Goal: Complete application form

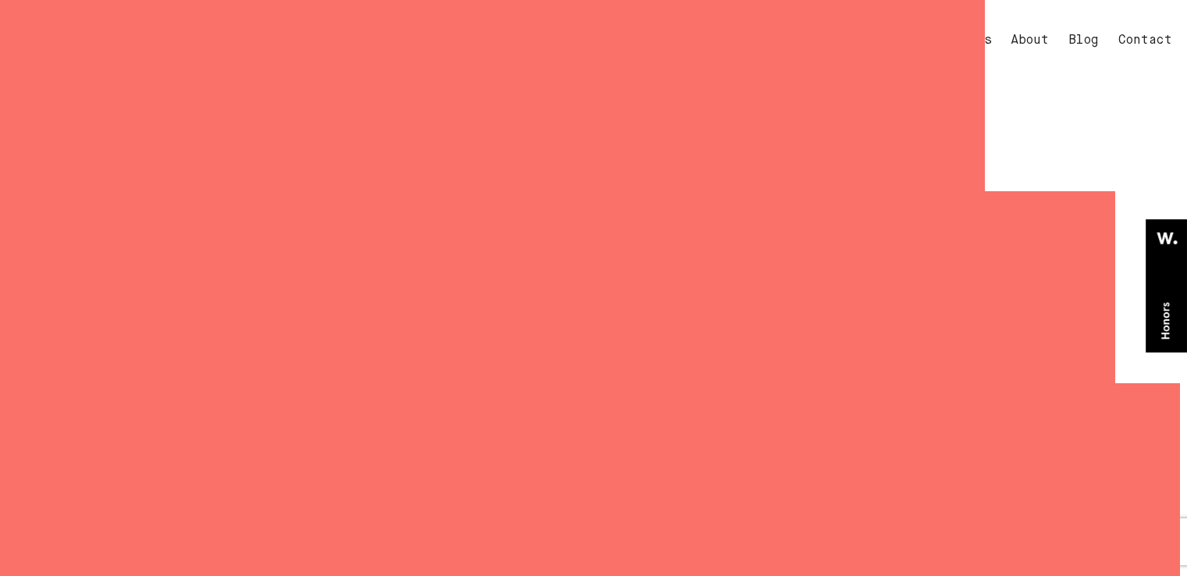
select select "General enquiry"
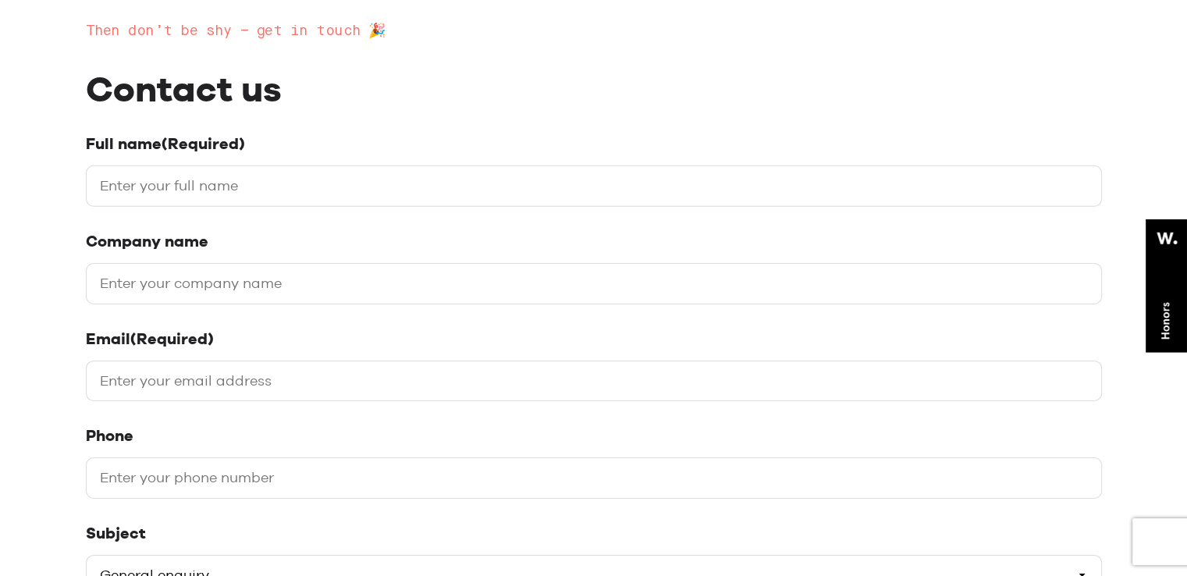
scroll to position [364, 0]
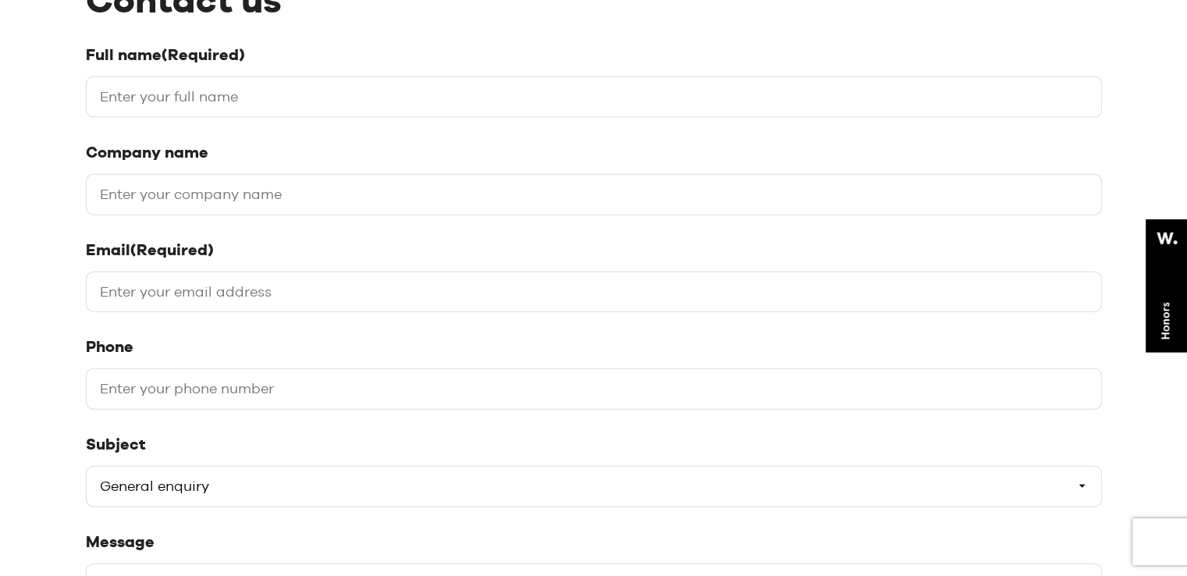
click at [119, 94] on input "Full name (Required)" at bounding box center [594, 96] width 1016 height 41
type input "Yashwant Khare"
type input "SEO"
type input "[EMAIL_ADDRESS][DOMAIN_NAME]"
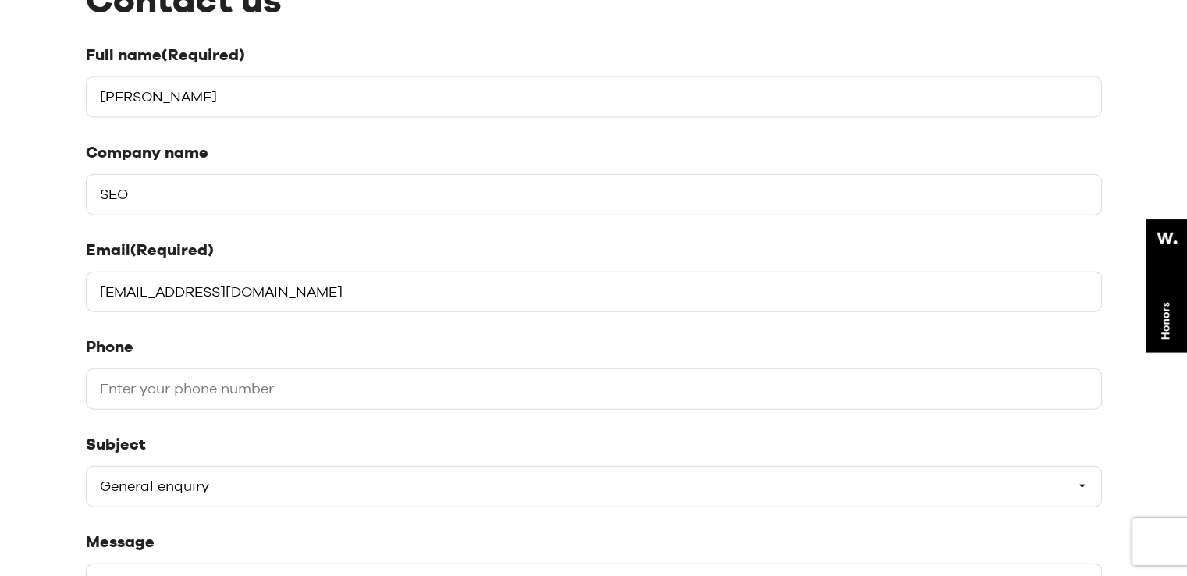
type input "09039493909"
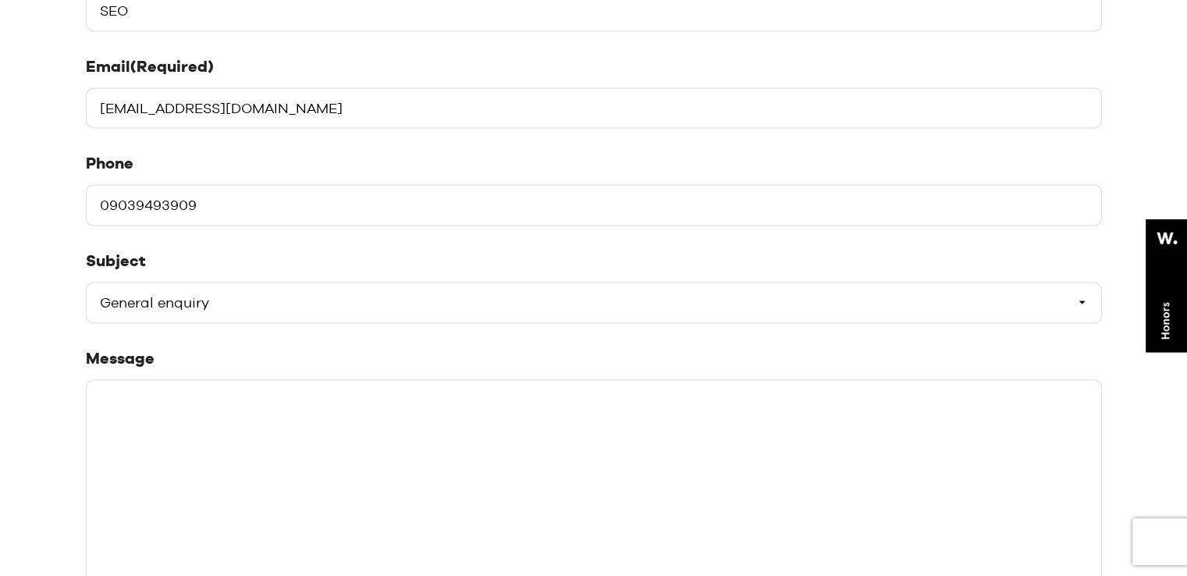
scroll to position [728, 0]
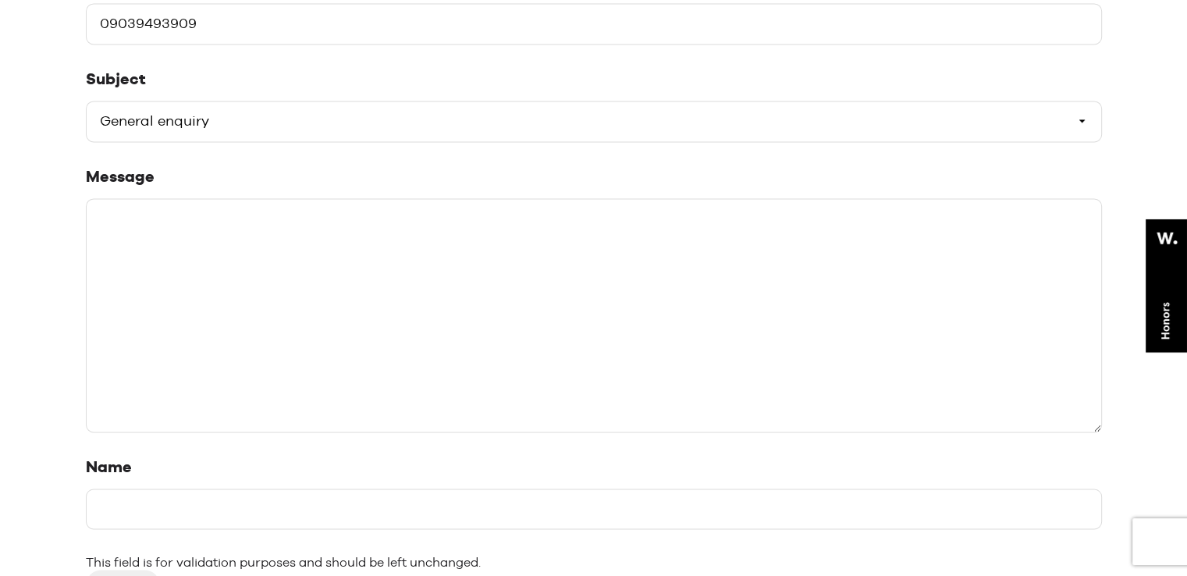
click at [233, 127] on select "Please select a subject General enquiry Start a project Support" at bounding box center [594, 121] width 1016 height 41
select select "Start a project"
click at [86, 101] on select "Please select a subject General enquiry Start a project Support" at bounding box center [594, 121] width 1016 height 41
paste textarea "Hello, My name is [PERSON_NAME], and I bring over 5 years of proven expertise a…"
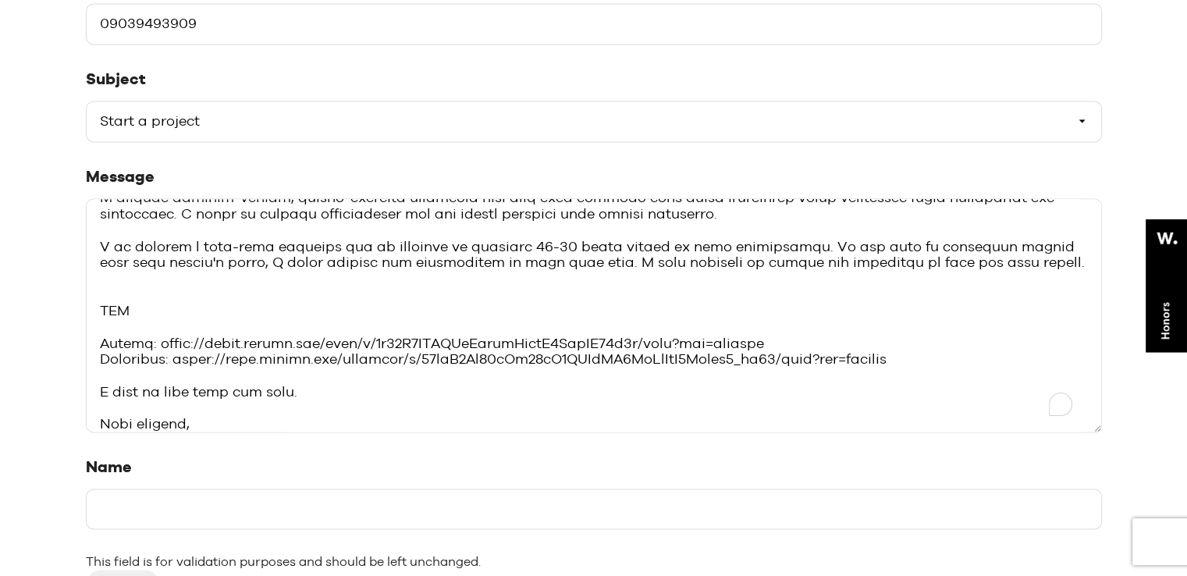
scroll to position [343, 0]
click at [208, 505] on input "Name" at bounding box center [594, 508] width 1016 height 41
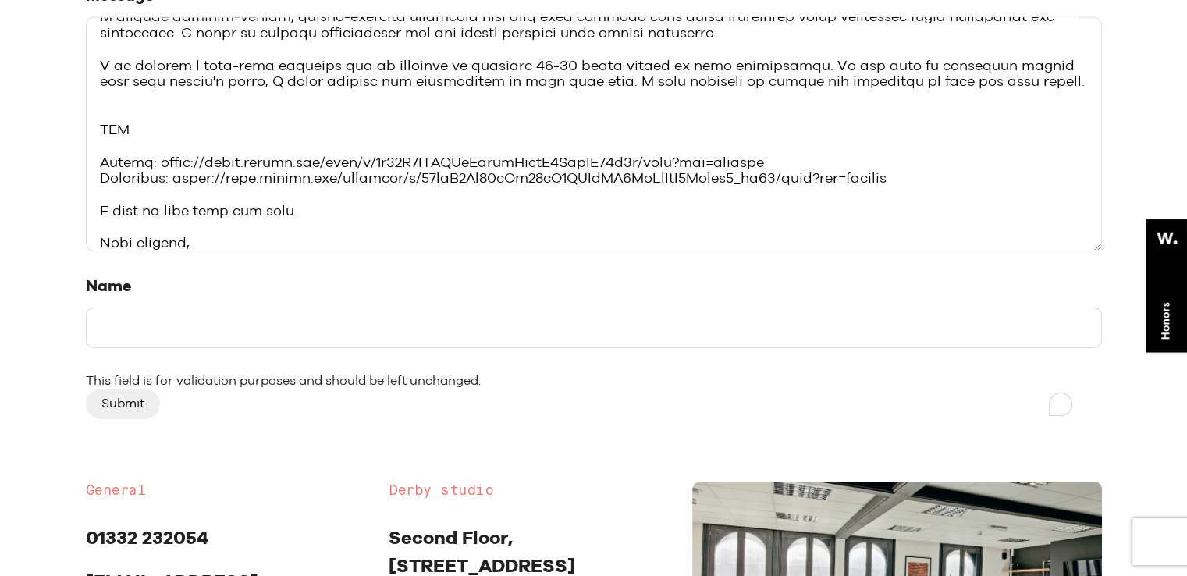
click at [183, 321] on input "Name" at bounding box center [594, 327] width 1016 height 41
click at [229, 233] on textarea "Message" at bounding box center [594, 133] width 1016 height 234
type textarea "Hello, My name is [PERSON_NAME], and I bring over 5 years of proven expertise a…"
click at [100, 394] on input "Submit" at bounding box center [123, 404] width 74 height 30
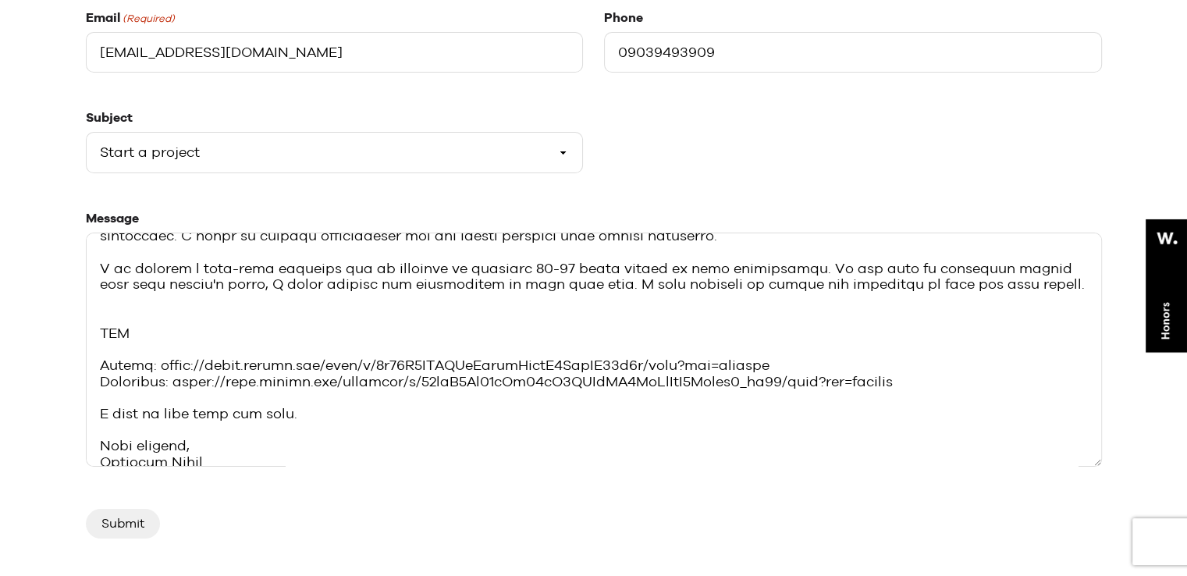
scroll to position [910, 0]
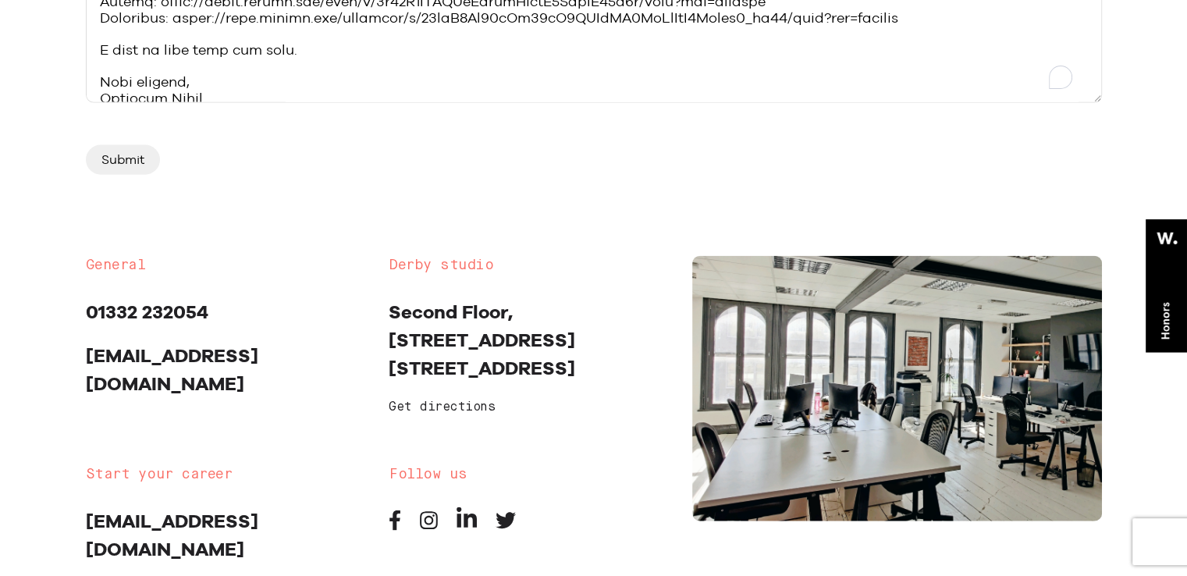
drag, startPoint x: 229, startPoint y: 89, endPoint x: 0, endPoint y: 83, distance: 229.4
type textarea "Hello, My name is [PERSON_NAME], and I bring over 5 years of proven expertise a…"
click at [146, 167] on input "Submit" at bounding box center [123, 160] width 74 height 30
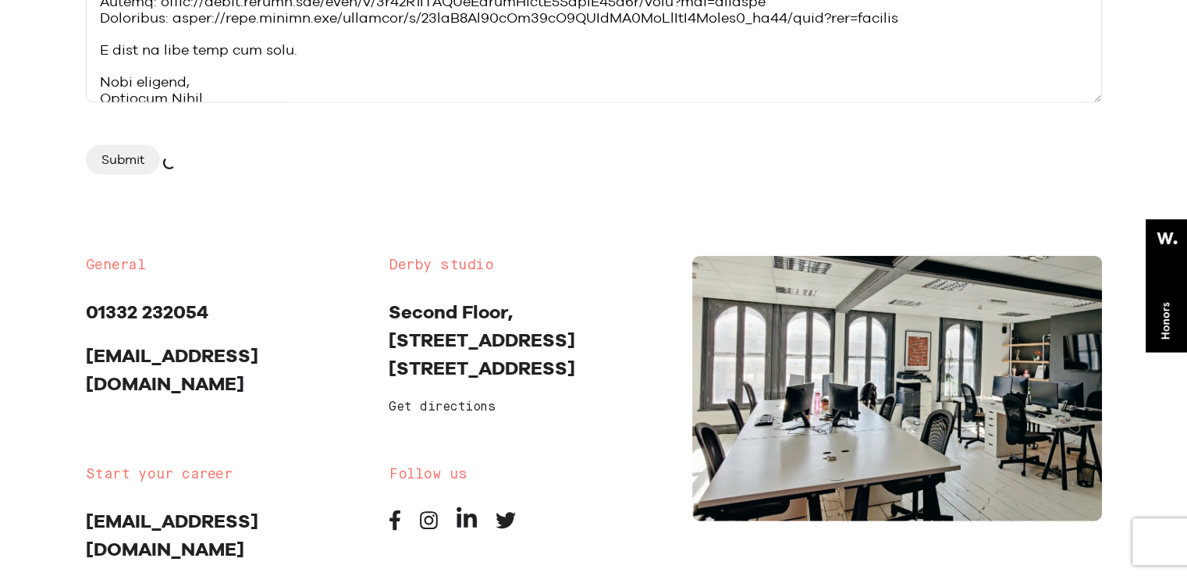
scroll to position [747, 0]
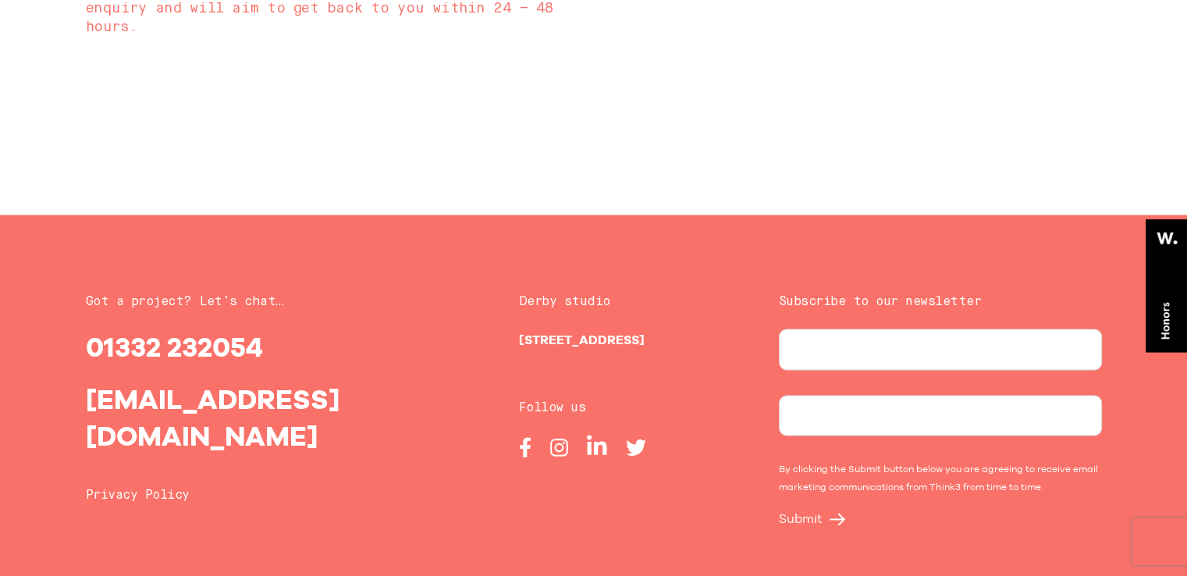
scroll to position [378, 0]
